Goal: Task Accomplishment & Management: Manage account settings

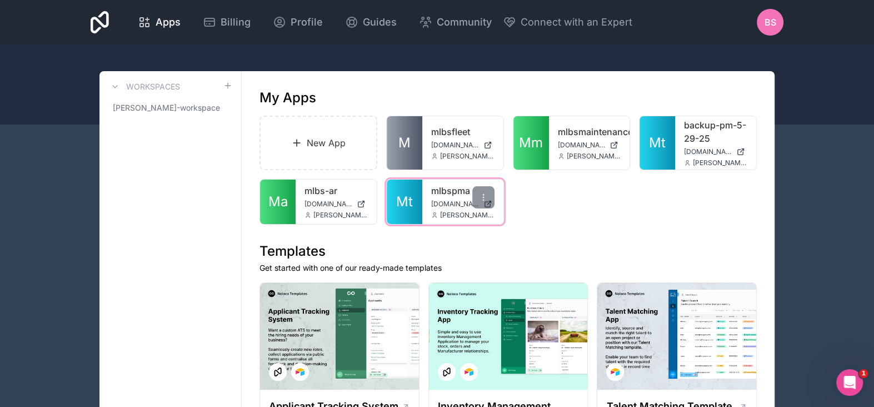
click at [440, 203] on span "[DOMAIN_NAME]" at bounding box center [455, 203] width 48 height 9
click at [305, 15] on span "Profile" at bounding box center [306, 22] width 32 height 16
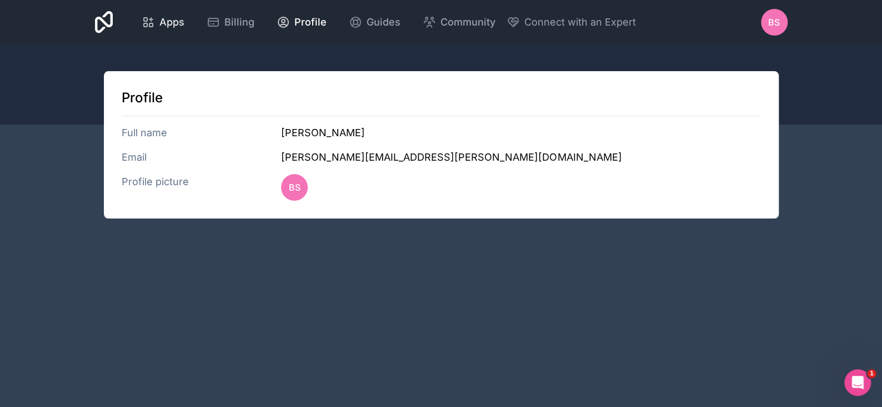
click at [166, 25] on span "Apps" at bounding box center [171, 22] width 25 height 16
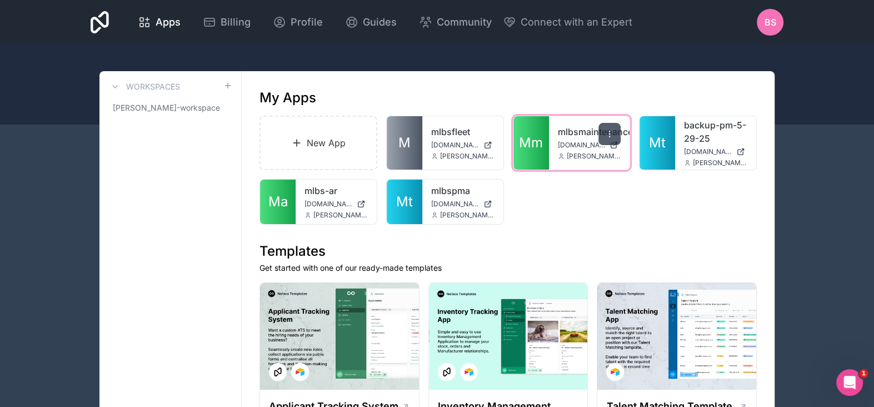
click at [618, 136] on div at bounding box center [609, 134] width 22 height 22
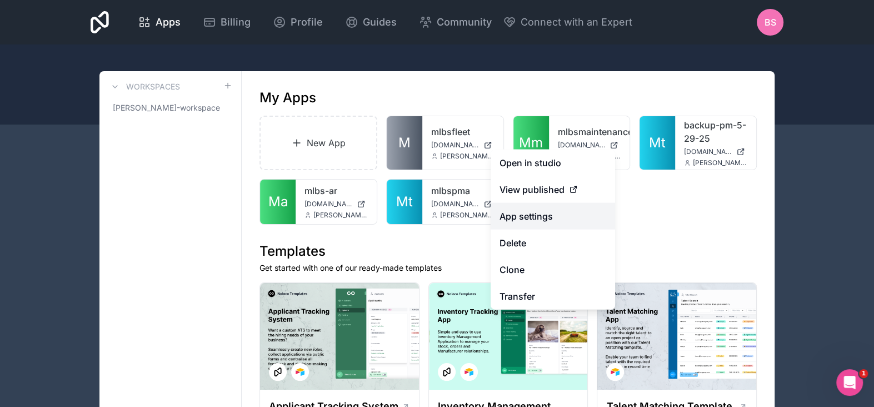
click at [540, 217] on link "App settings" at bounding box center [552, 216] width 124 height 27
